Goal: Task Accomplishment & Management: Manage account settings

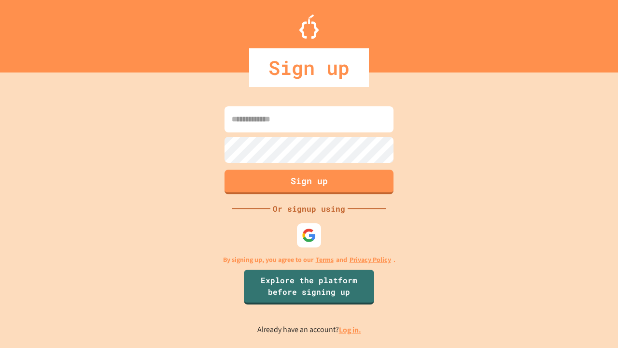
click at [351, 329] on link "Log in." at bounding box center [350, 329] width 22 height 10
